Goal: Task Accomplishment & Management: Complete application form

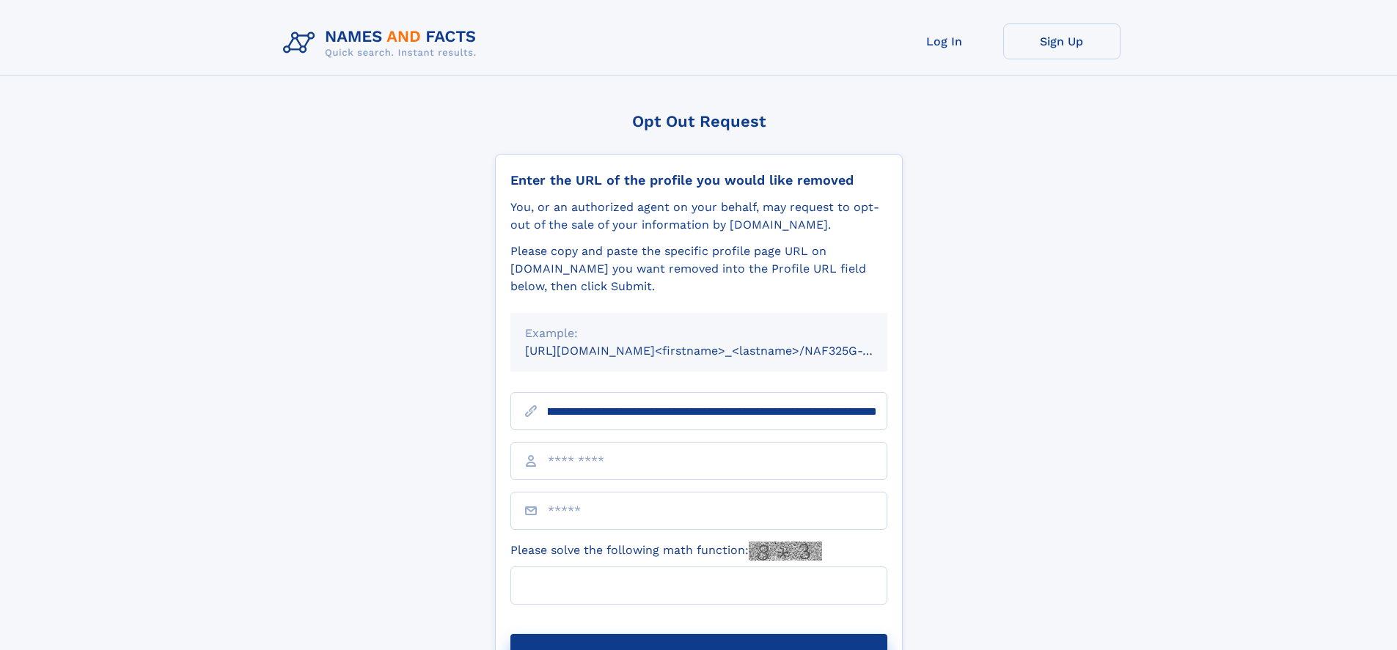
scroll to position [0, 157]
type input "**********"
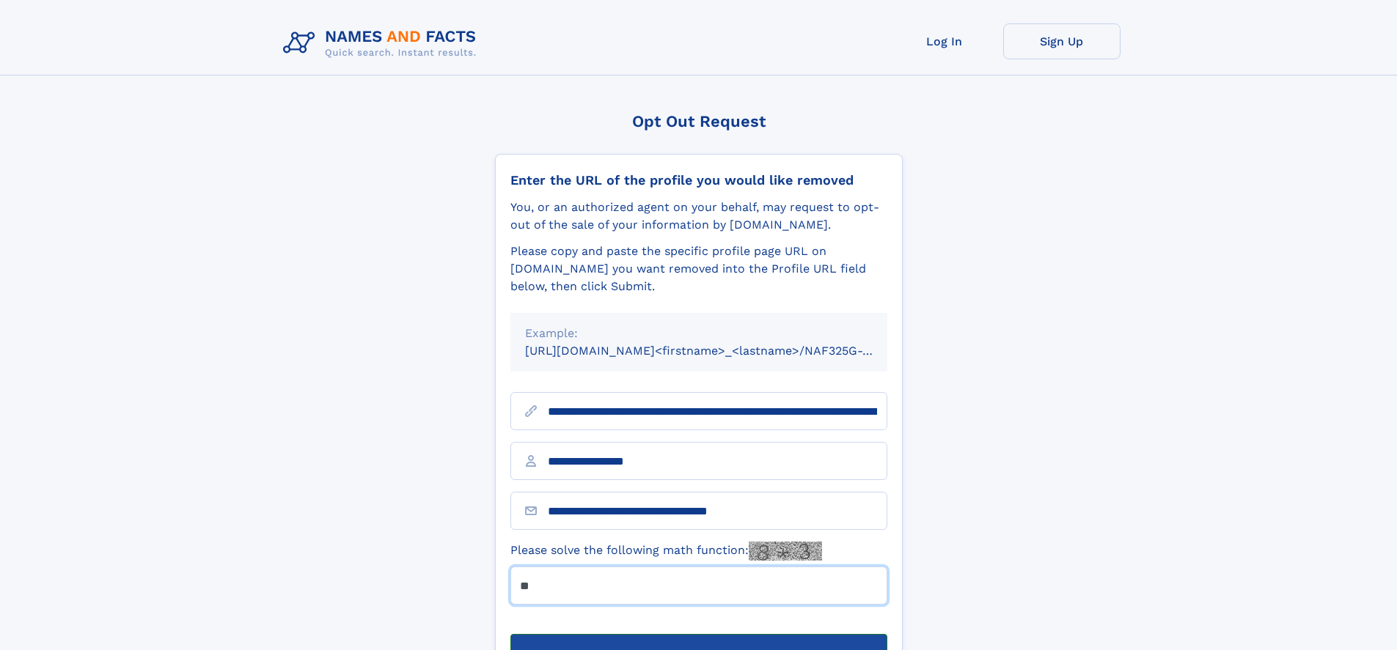
type input "**"
click at [698, 634] on button "Submit Opt Out Request" at bounding box center [698, 657] width 377 height 47
